Goal: Check status: Check status

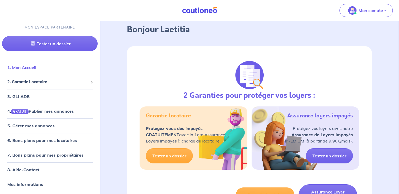
scroll to position [26, 0]
click at [46, 86] on div "2. Garantie Locataire" at bounding box center [49, 82] width 95 height 10
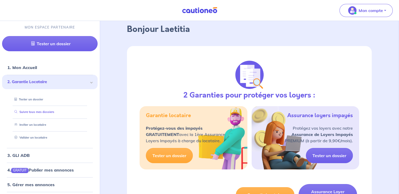
click at [45, 111] on link "Suivre tous mes dossiers" at bounding box center [33, 113] width 42 height 4
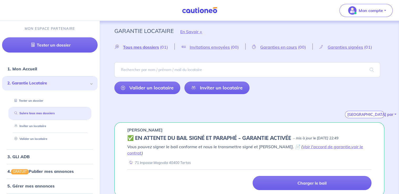
scroll to position [1, 0]
click at [312, 148] on link "Voir l'accord de garantie" at bounding box center [326, 146] width 48 height 5
click at [347, 147] on link "voir le contrat" at bounding box center [245, 150] width 236 height 12
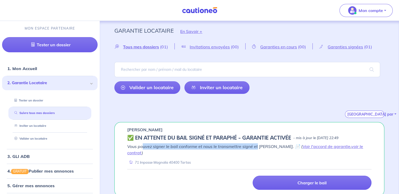
drag, startPoint x: 147, startPoint y: 146, endPoint x: 257, endPoint y: 148, distance: 109.8
click at [257, 148] on em "Vous pouvez signer le bail conforme et nous le transmettre signé et [PERSON_NAM…" at bounding box center [245, 150] width 236 height 12
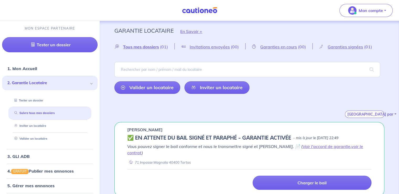
click at [218, 150] on div "Vous pouvez signer le bail conforme et nous le transmettre signé et [PERSON_NAM…" at bounding box center [249, 155] width 244 height 22
click at [305, 146] on link "Voir l'accord de garantie" at bounding box center [326, 146] width 48 height 5
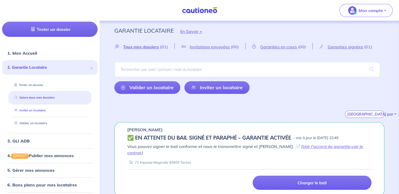
scroll to position [60, 0]
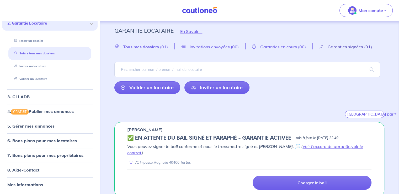
click at [347, 47] on span "Garanties signées" at bounding box center [344, 46] width 35 height 5
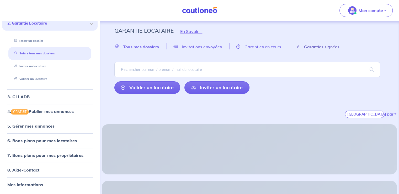
scroll to position [0, 0]
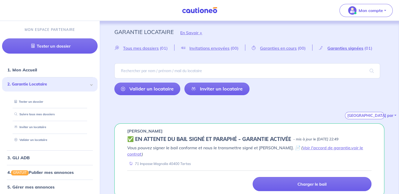
scroll to position [1, 0]
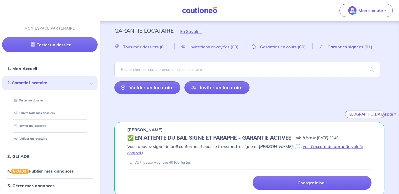
click at [309, 148] on link "Voir l'accord de garantie" at bounding box center [326, 146] width 48 height 5
click at [349, 146] on link "voir le contrat" at bounding box center [245, 150] width 236 height 12
